Goal: Find contact information: Find contact information

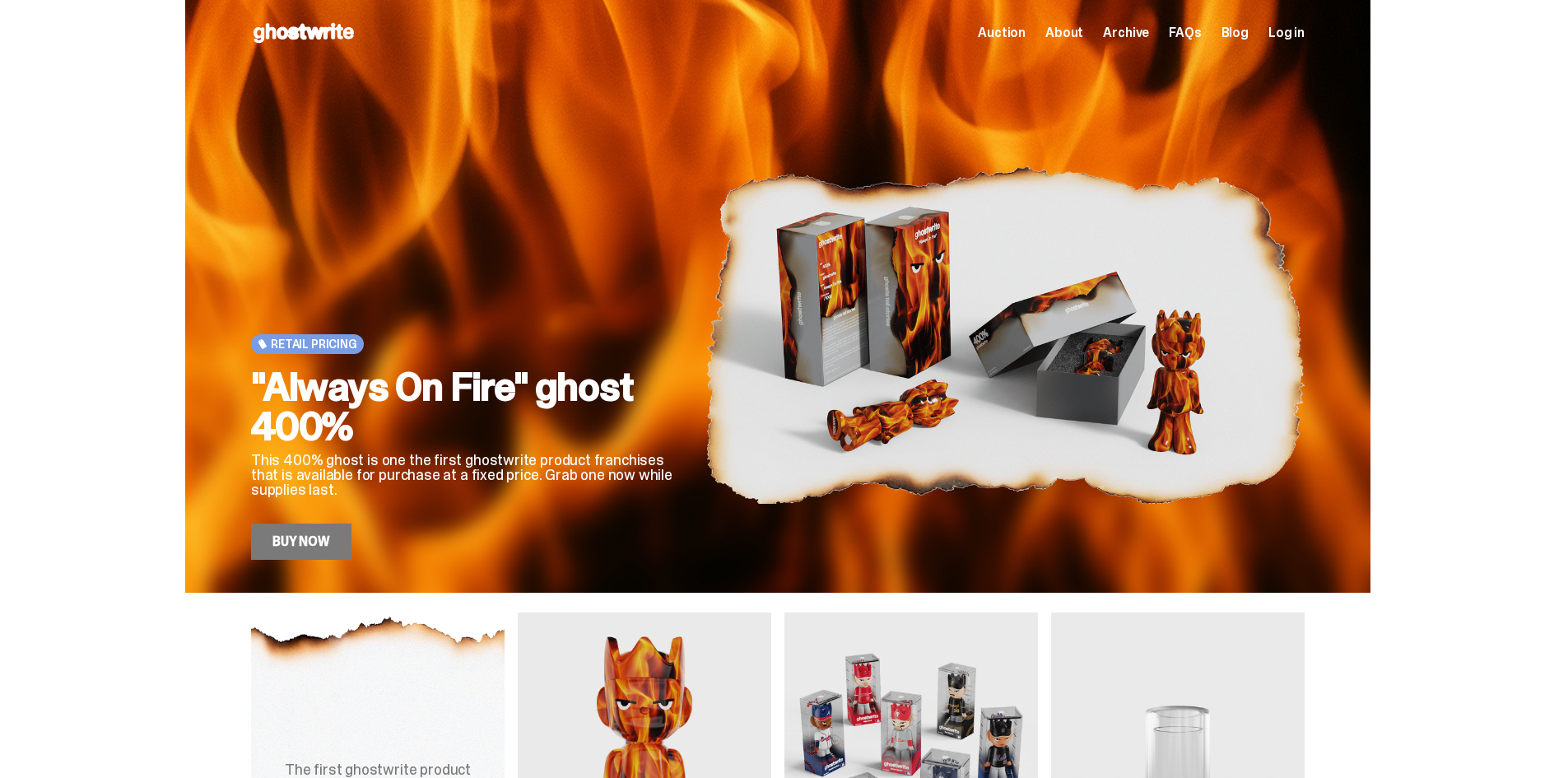
click at [101, 335] on div "Retail Pricing "Always On Fire" ghost 400% This 400% ghost is one the first gho…" at bounding box center [778, 296] width 1555 height 593
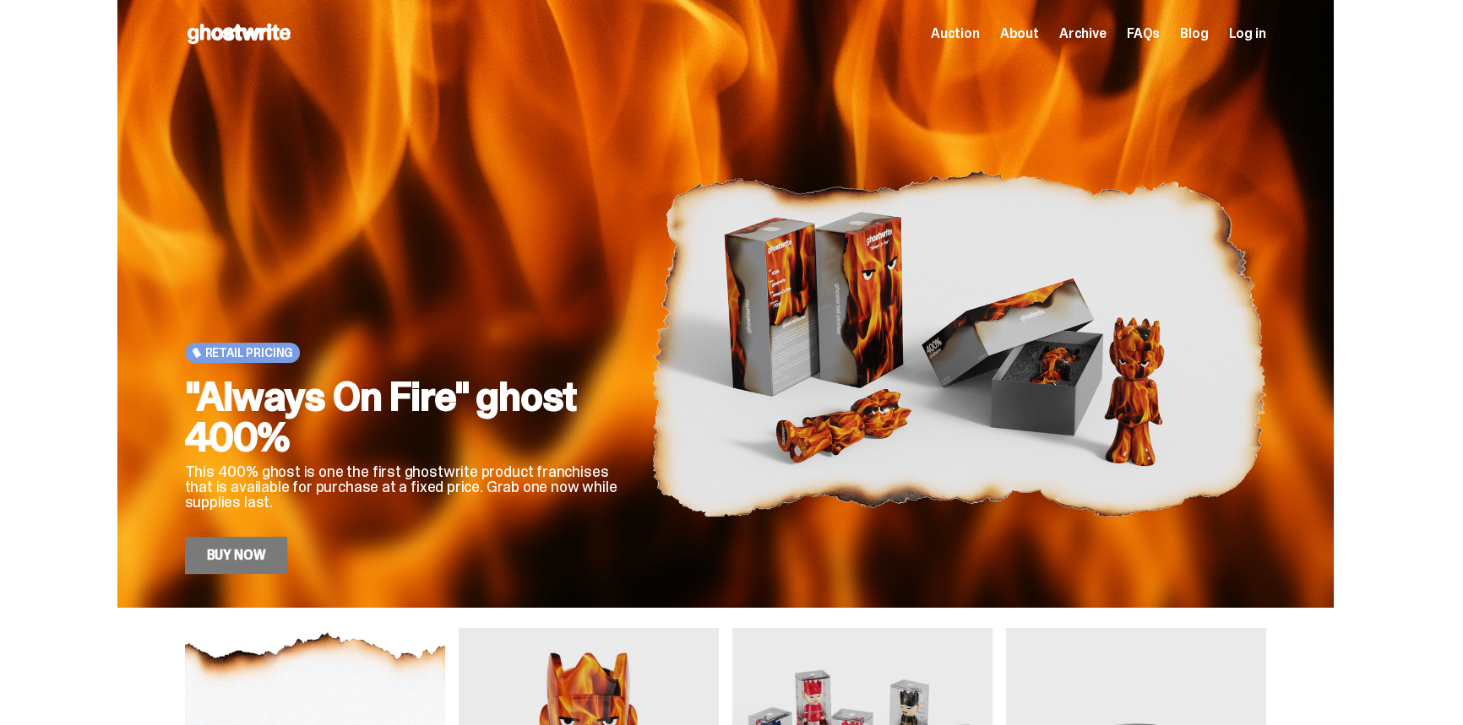
click at [1034, 27] on span "About" at bounding box center [1019, 34] width 39 height 14
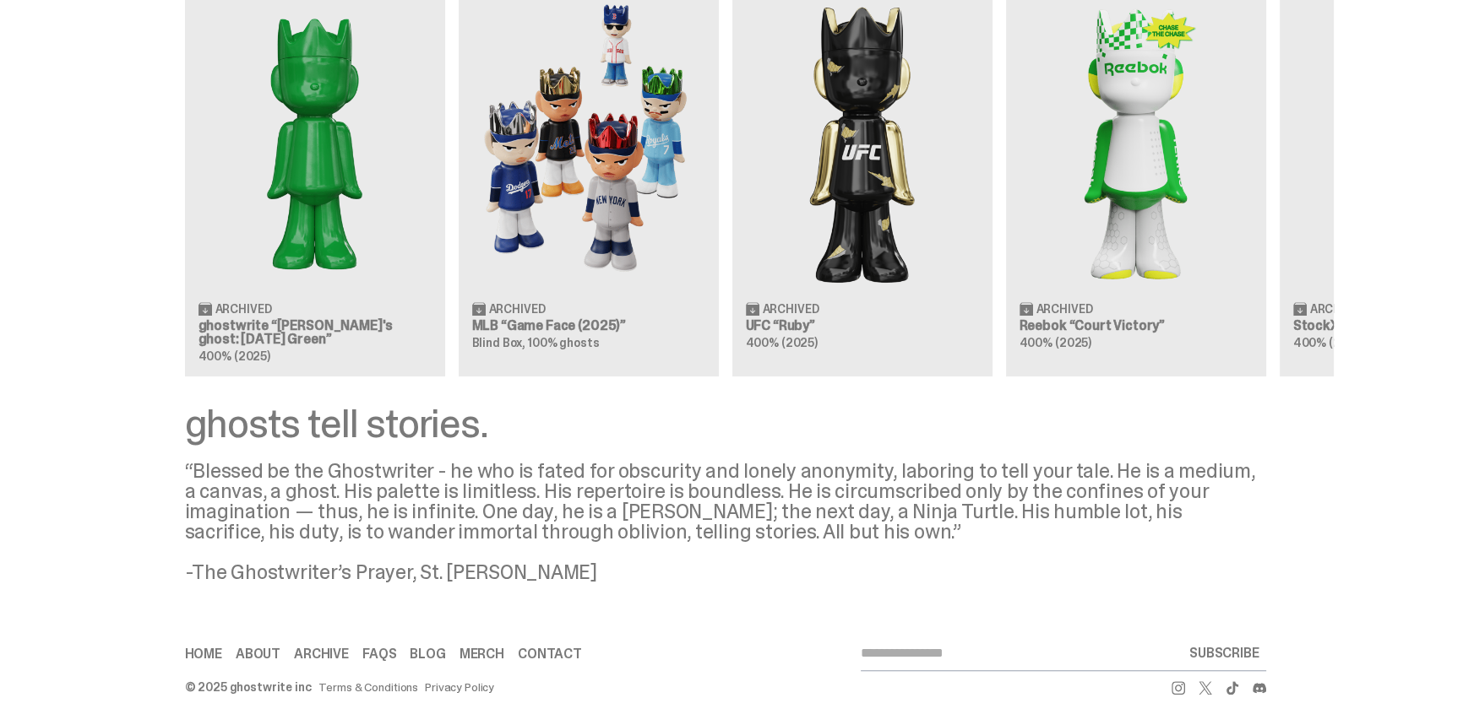
scroll to position [1524, 0]
click at [524, 647] on link "Contact" at bounding box center [550, 654] width 64 height 14
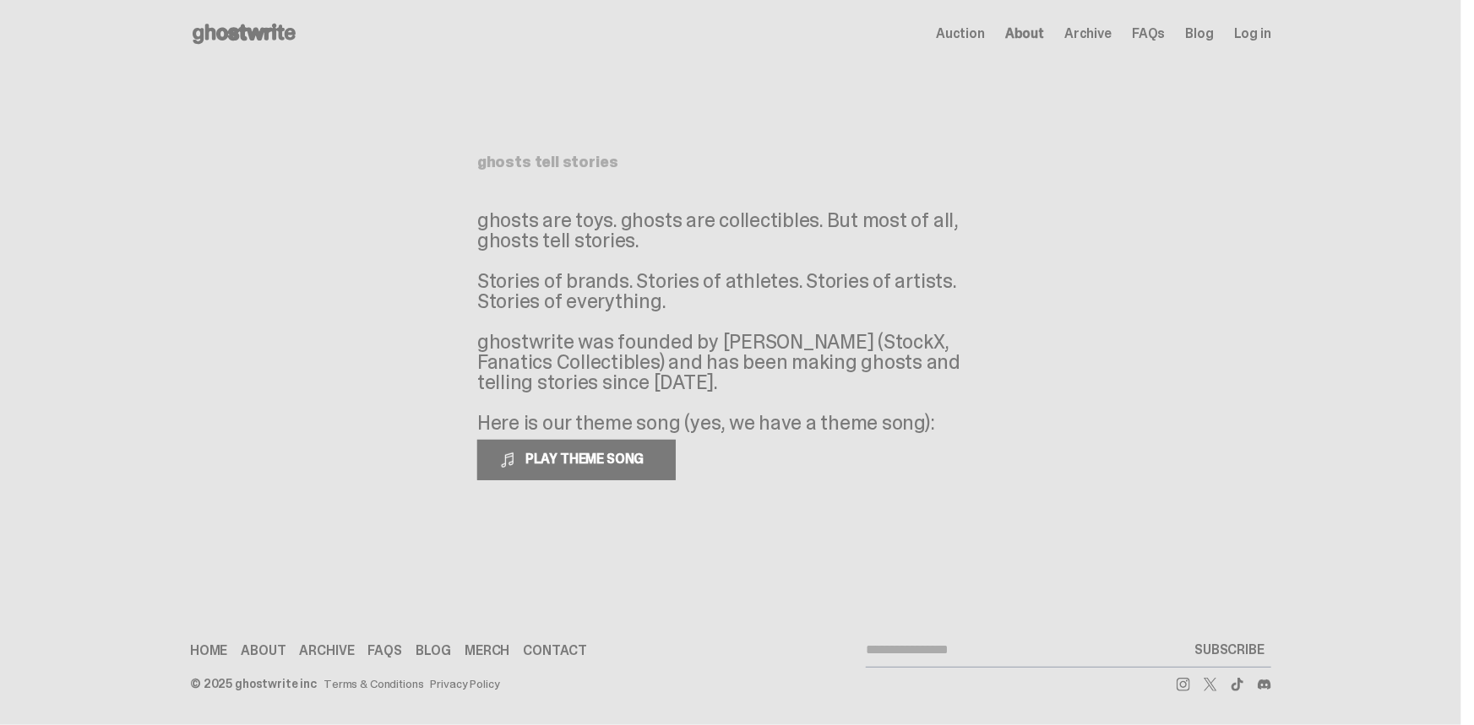
click at [1063, 369] on main "Something went wrong! Hang in there while we get back on track ghosts tell stor…" at bounding box center [730, 304] width 1461 height 472
click at [1080, 426] on main "Something went wrong! Hang in there while we get back on track ghosts tell stor…" at bounding box center [730, 304] width 1461 height 472
